Goal: Information Seeking & Learning: Learn about a topic

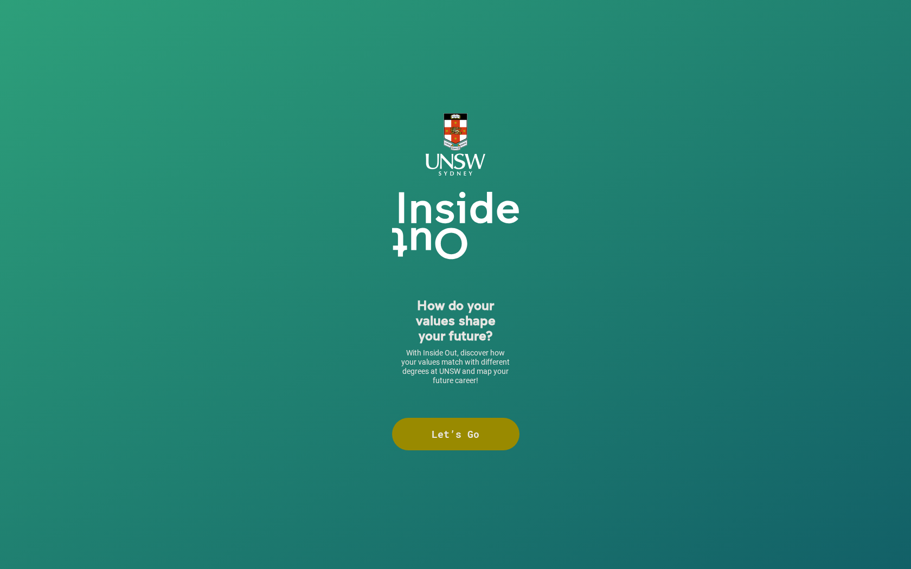
click at [470, 429] on div "Let’s Go" at bounding box center [455, 434] width 127 height 33
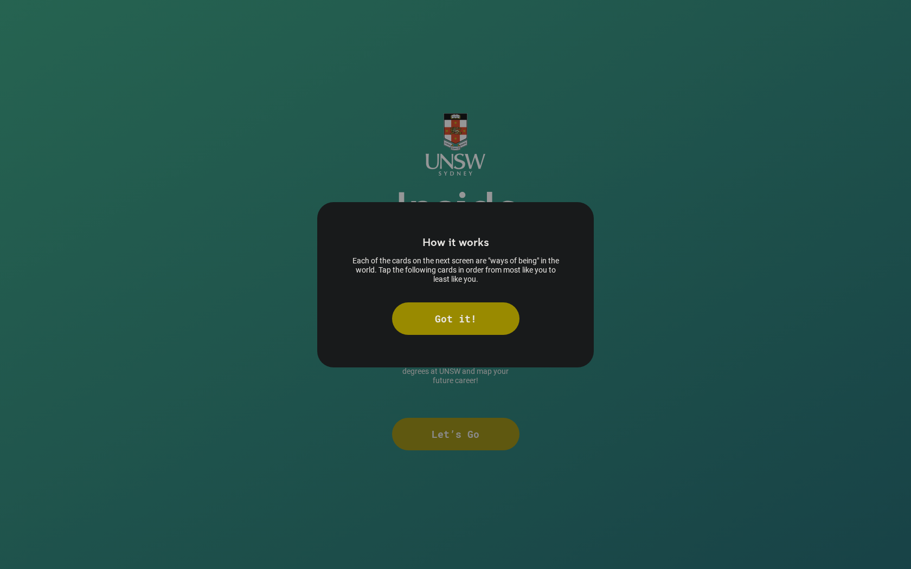
click at [463, 324] on div "Got it!" at bounding box center [455, 319] width 127 height 33
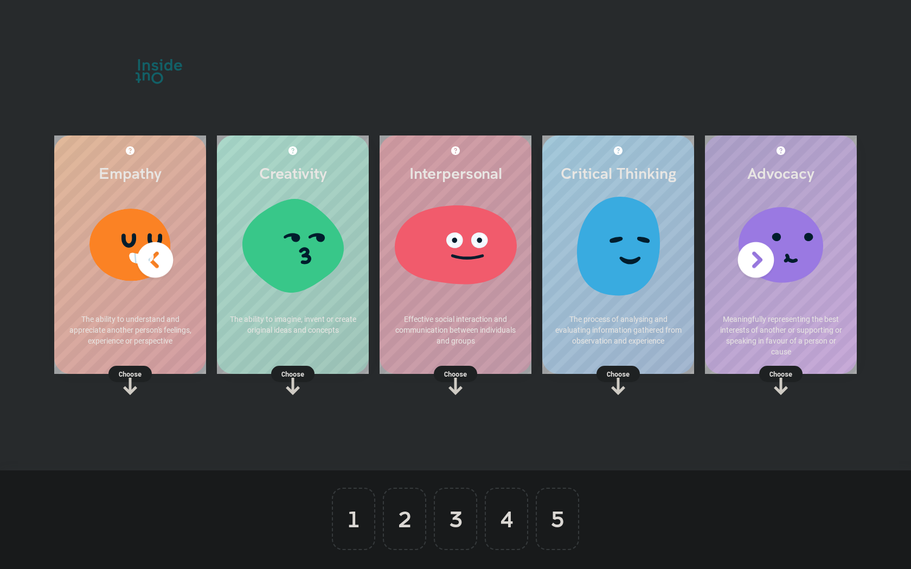
click at [300, 271] on div at bounding box center [293, 249] width 130 height 108
click at [291, 372] on p "Choose" at bounding box center [293, 374] width 152 height 11
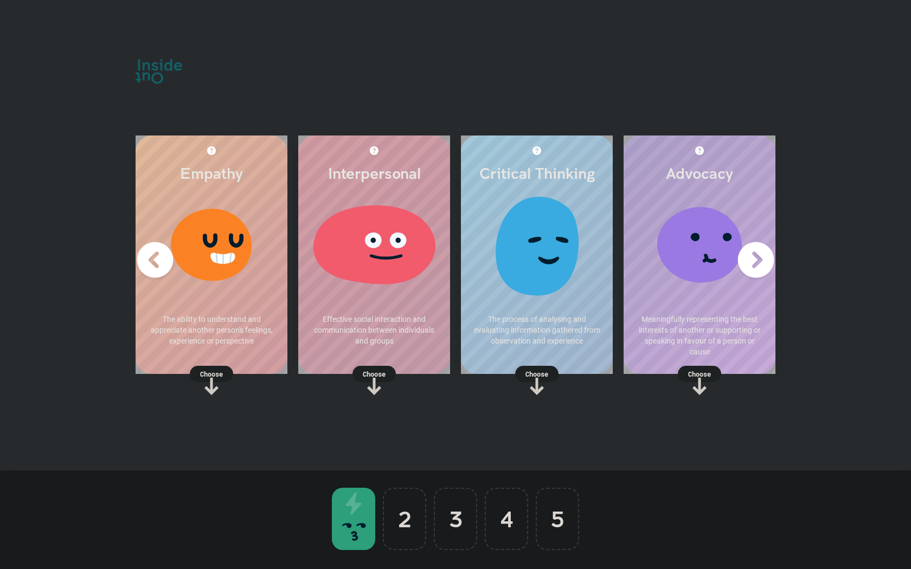
click at [533, 367] on rect at bounding box center [536, 374] width 43 height 16
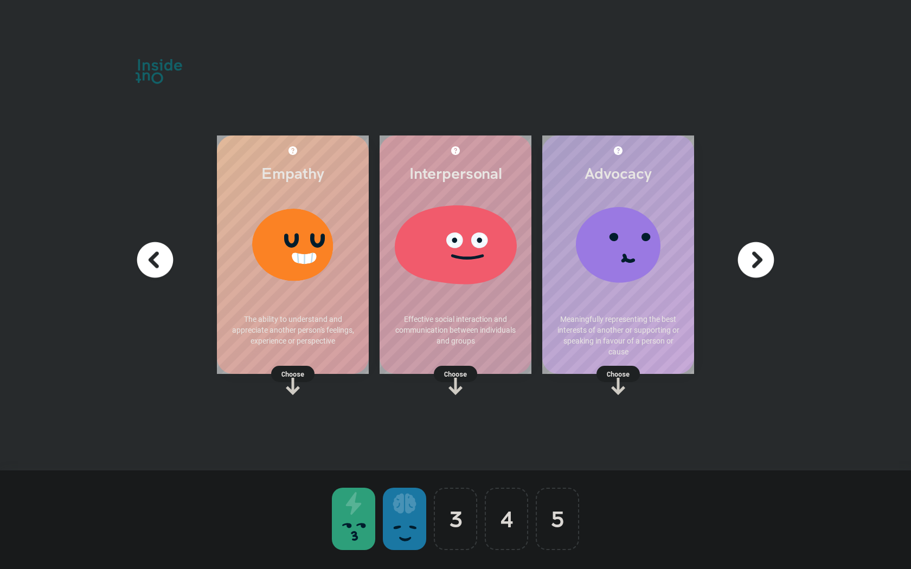
click at [746, 263] on img at bounding box center [755, 260] width 43 height 43
click at [158, 254] on img at bounding box center [154, 260] width 43 height 43
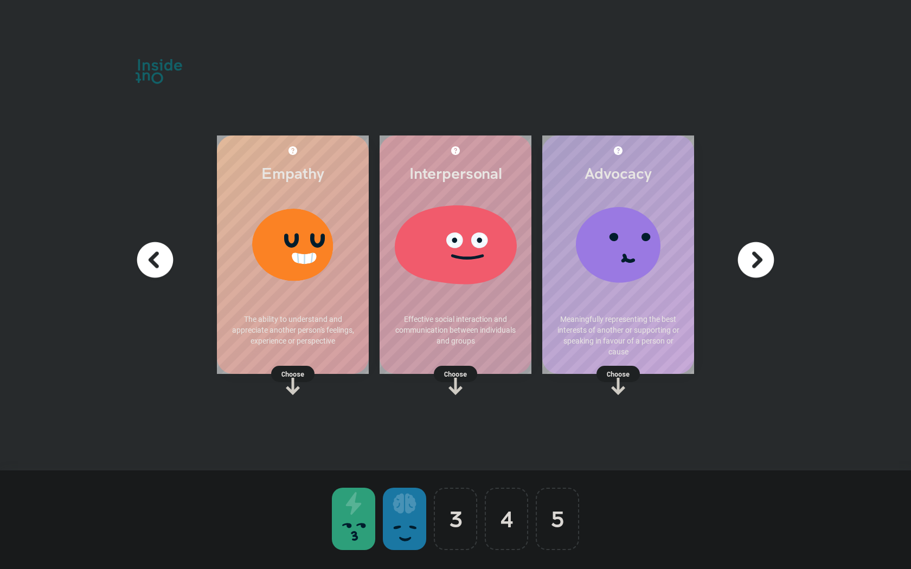
click at [615, 376] on p "Choose" at bounding box center [618, 374] width 152 height 11
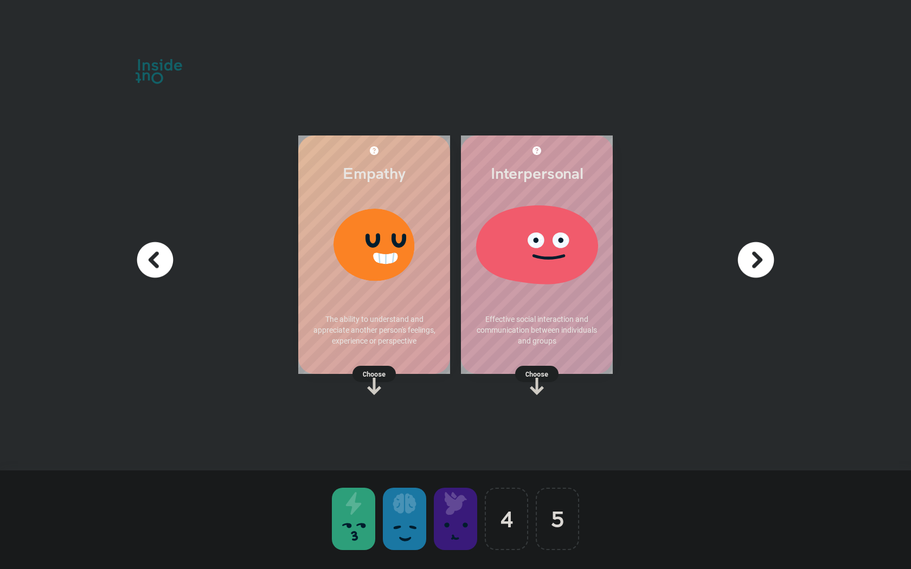
click at [526, 383] on icon at bounding box center [536, 380] width 43 height 29
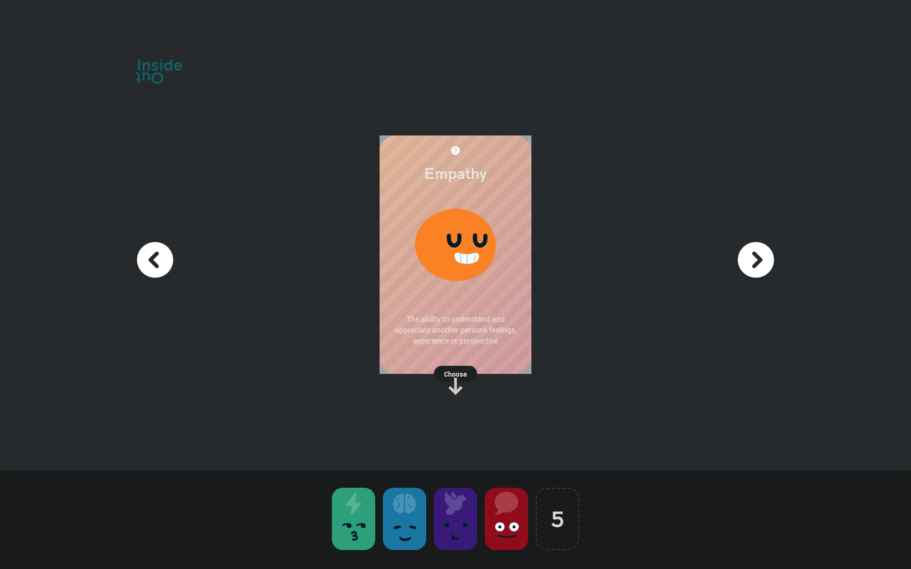
click at [466, 368] on rect at bounding box center [455, 374] width 43 height 16
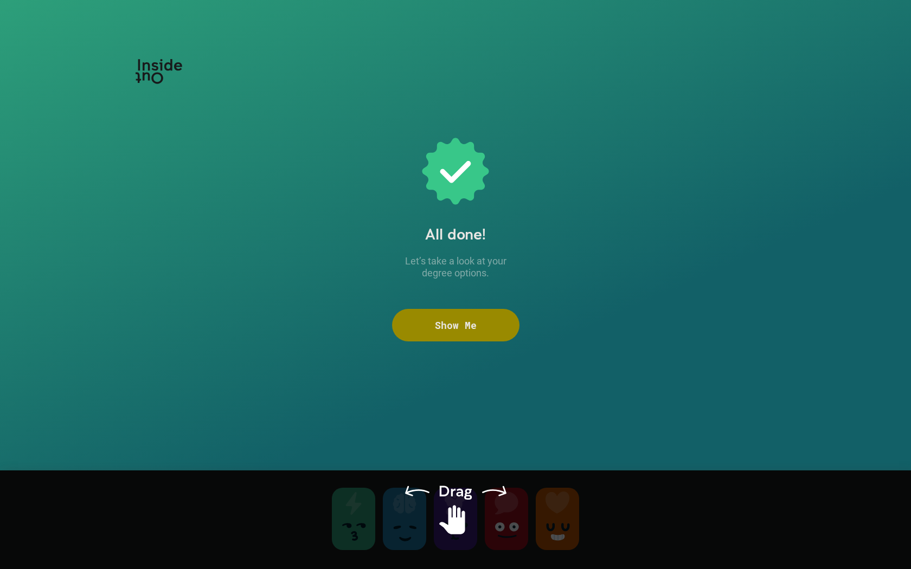
click at [469, 329] on div "Show Me" at bounding box center [455, 325] width 127 height 33
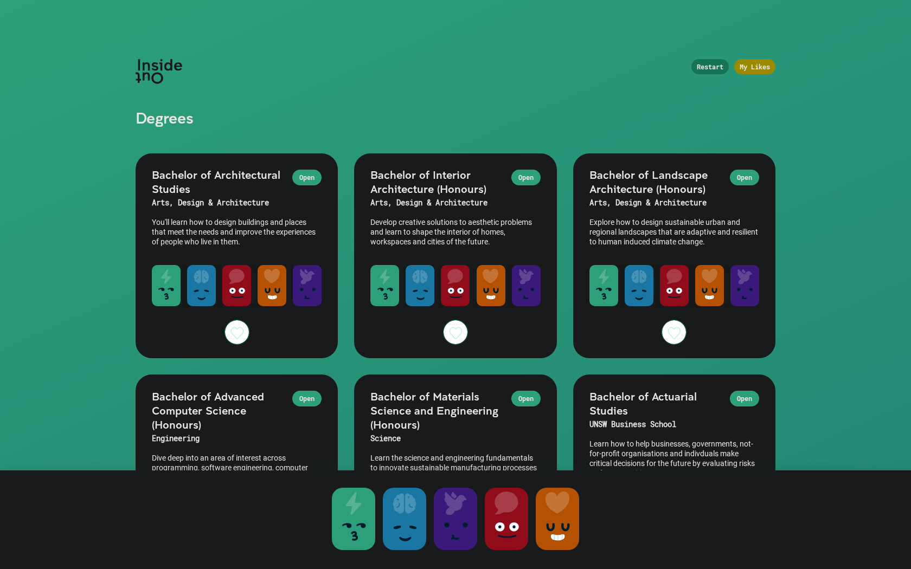
click at [271, 213] on div "Open Bachelor of Architectural Studies Arts, Design & Architecture You'll learn…" at bounding box center [237, 203] width 202 height 101
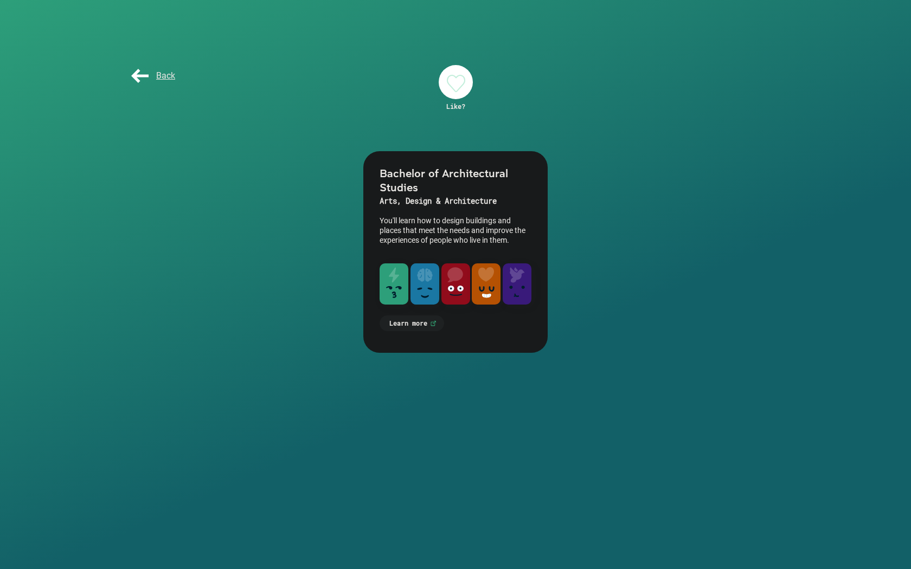
click at [418, 331] on div "Bachelor of Architectural Studies Arts, Design & Architecture You'll learn how …" at bounding box center [455, 252] width 184 height 202
click at [415, 324] on link "Learn more" at bounding box center [412, 324] width 65 height 16
